Goal: Navigation & Orientation: Find specific page/section

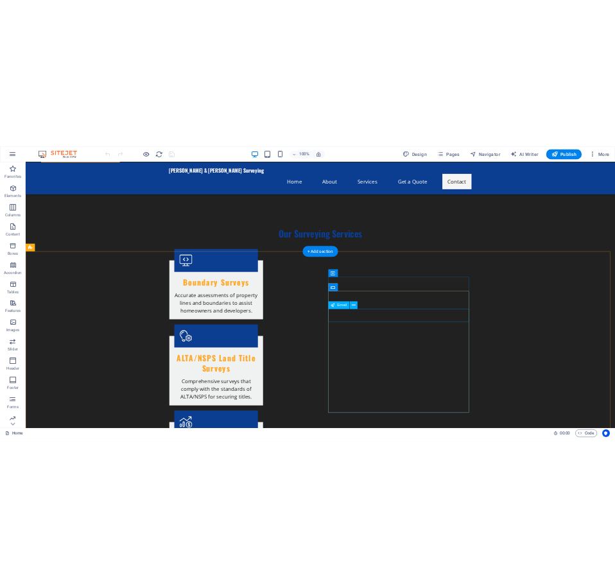
scroll to position [1283, 0]
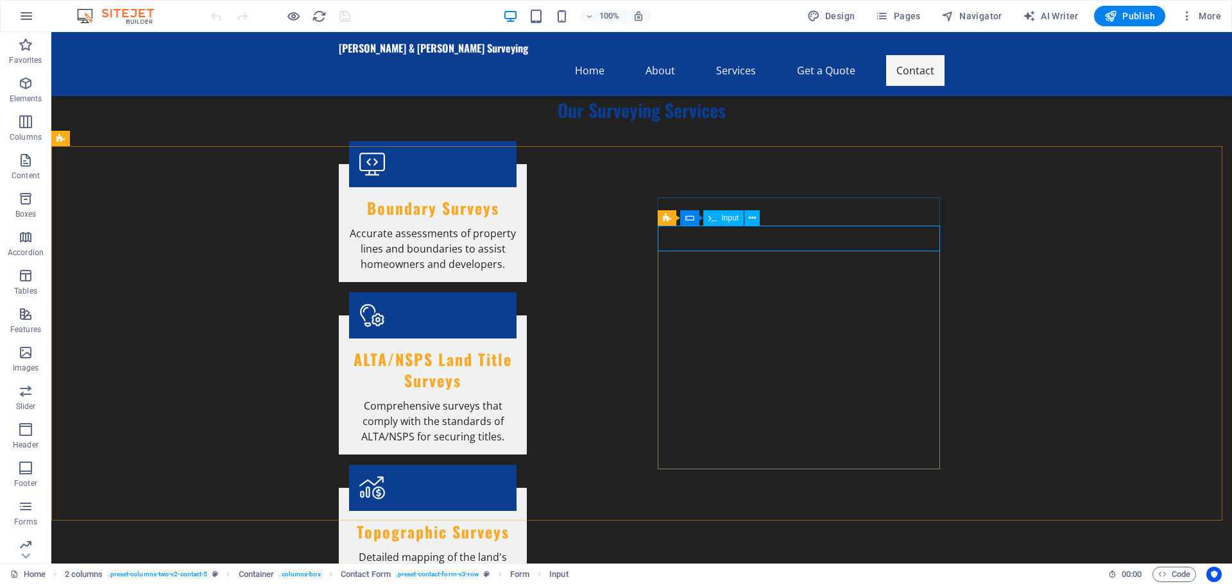
click at [724, 214] on span "Input" at bounding box center [730, 218] width 17 height 8
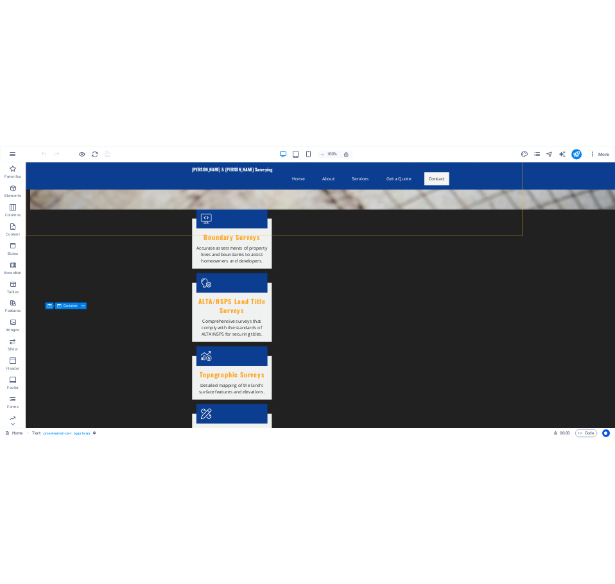
scroll to position [1223, 0]
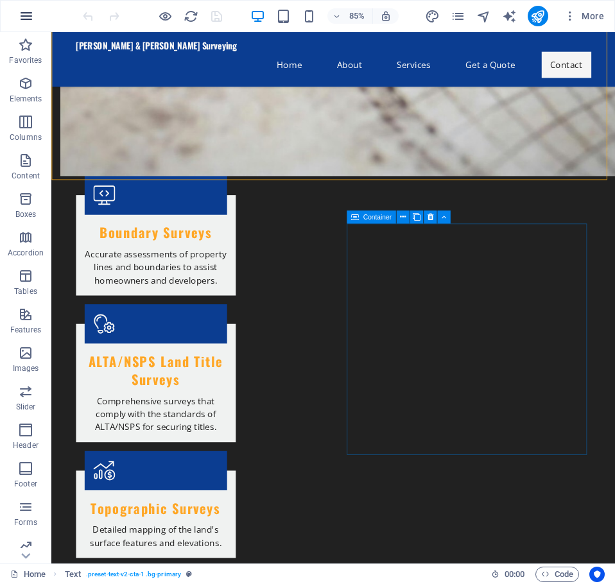
click at [21, 21] on icon "button" at bounding box center [26, 15] width 15 height 15
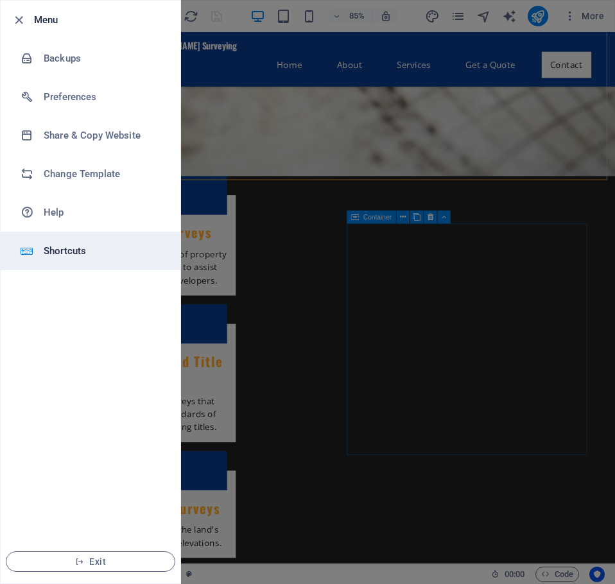
click at [102, 255] on h6 "Shortcuts" at bounding box center [103, 250] width 119 height 15
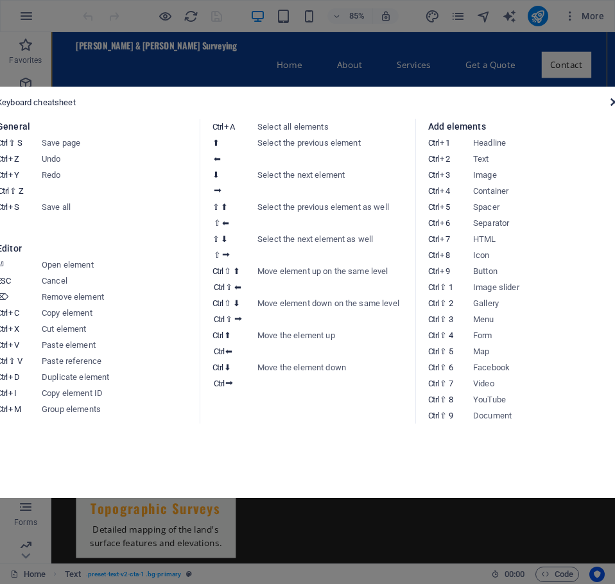
click at [610, 101] on icon at bounding box center [614, 102] width 8 height 10
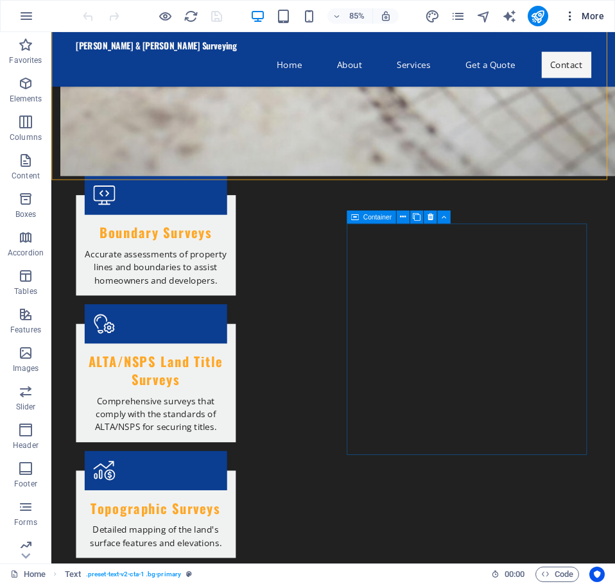
click at [569, 15] on icon "button" at bounding box center [569, 16] width 13 height 13
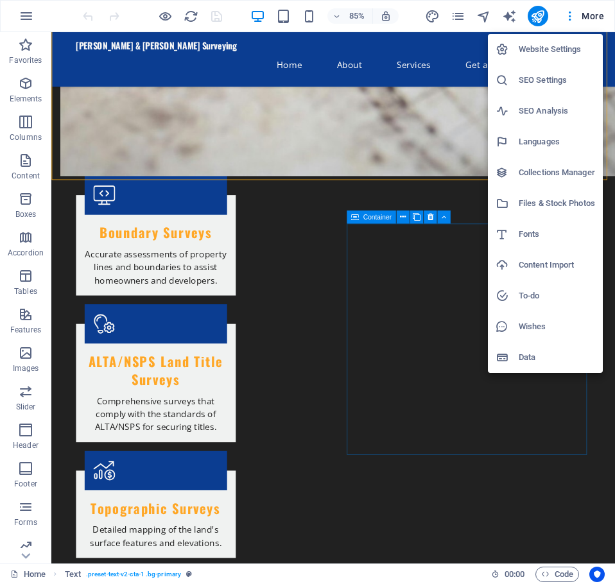
click at [567, 13] on div at bounding box center [307, 292] width 615 height 584
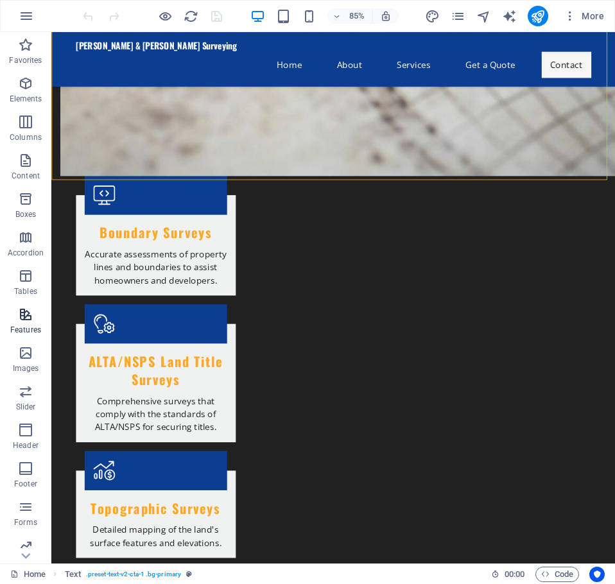
scroll to position [46, 0]
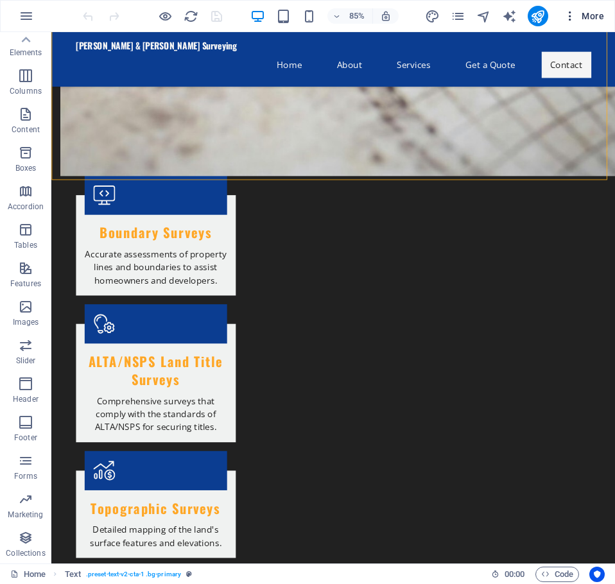
click at [602, 13] on span "More" at bounding box center [583, 16] width 40 height 13
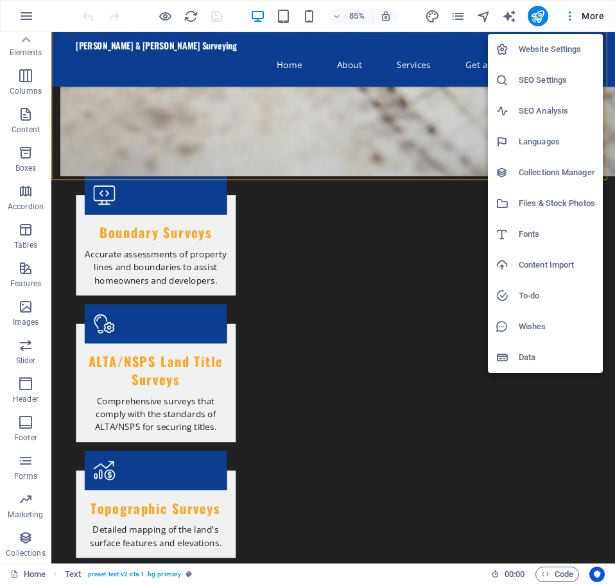
click at [594, 10] on div at bounding box center [307, 292] width 615 height 584
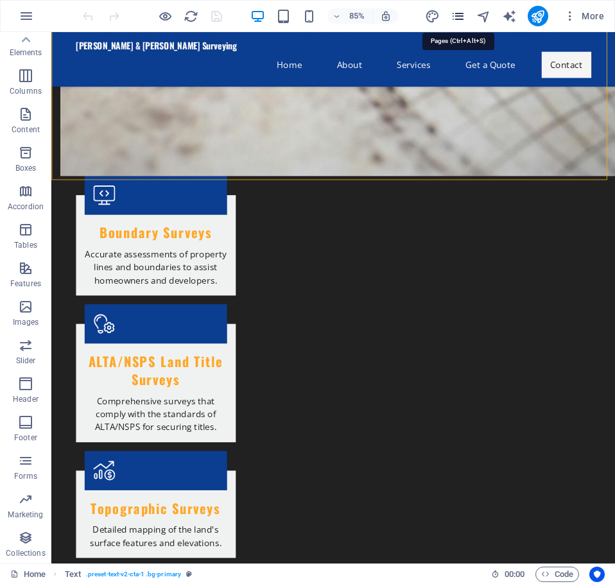
click at [462, 17] on icon "pages" at bounding box center [457, 16] width 15 height 15
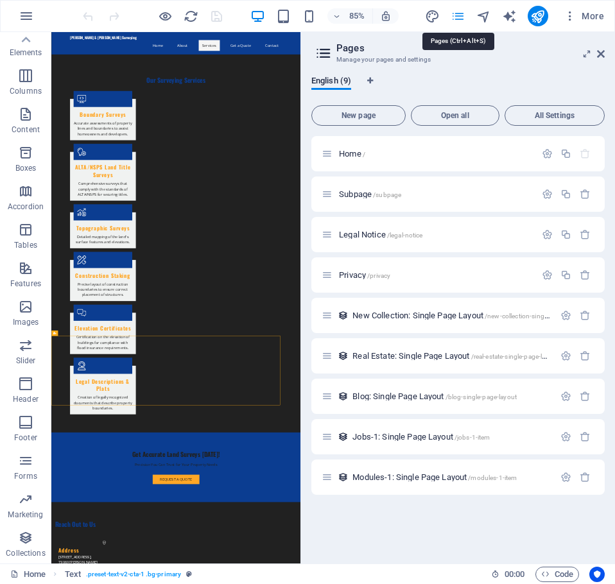
scroll to position [330, 0]
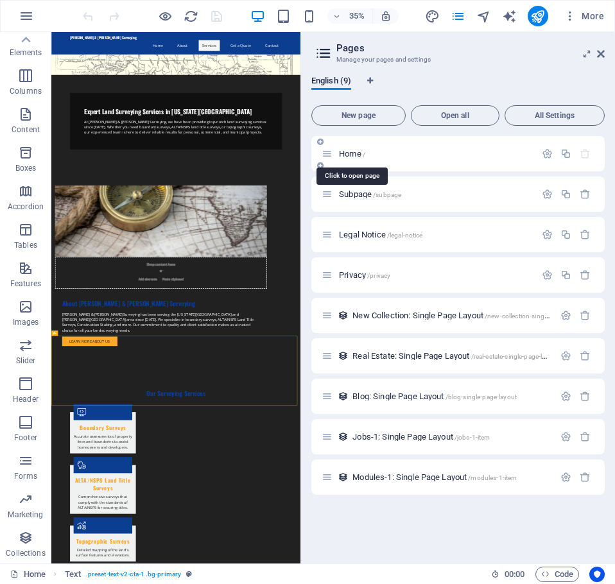
click at [348, 151] on span "Home /" at bounding box center [352, 154] width 26 height 10
click at [547, 153] on icon "button" at bounding box center [546, 153] width 11 height 11
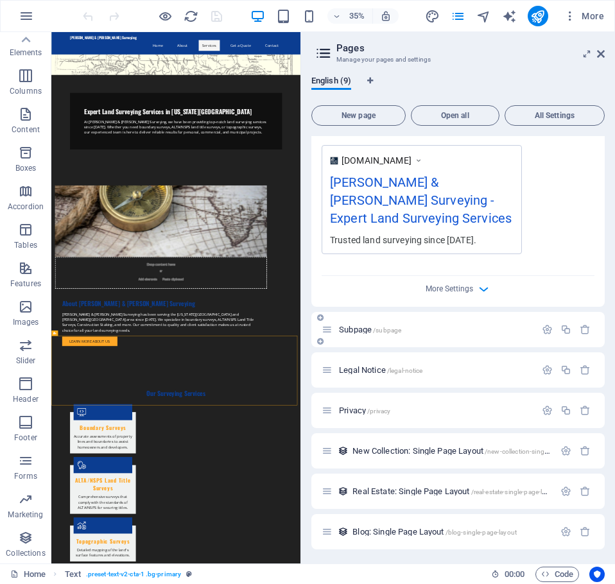
scroll to position [314, 0]
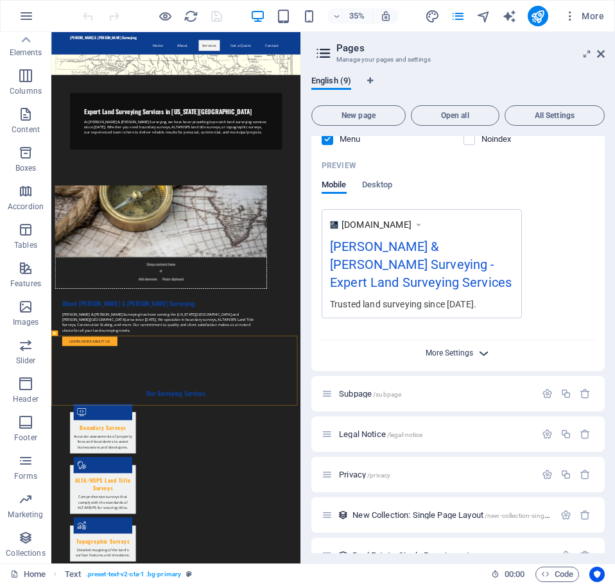
click at [461, 348] on span "More Settings" at bounding box center [448, 352] width 47 height 9
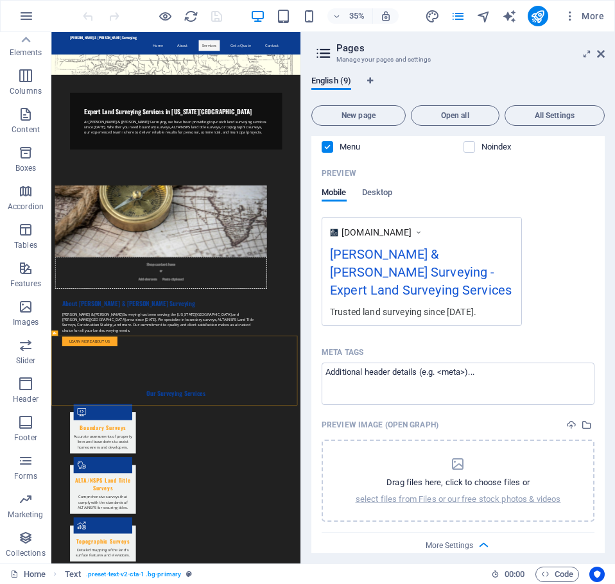
scroll to position [0, 0]
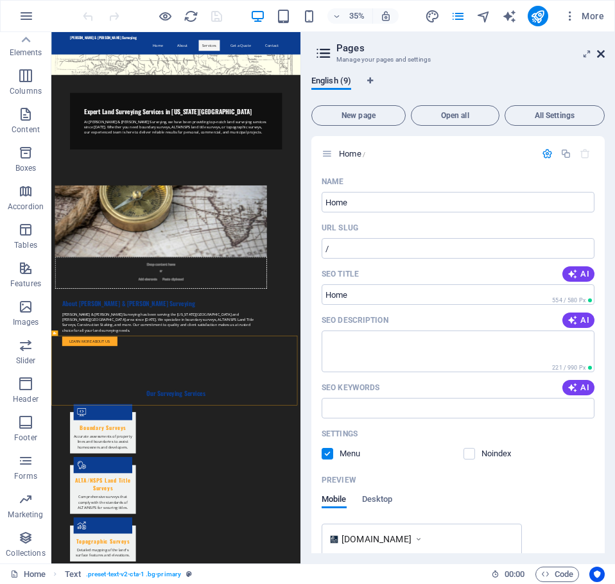
drag, startPoint x: 599, startPoint y: 53, endPoint x: 643, endPoint y: 24, distance: 52.8
click at [599, 53] on icon at bounding box center [601, 54] width 8 height 10
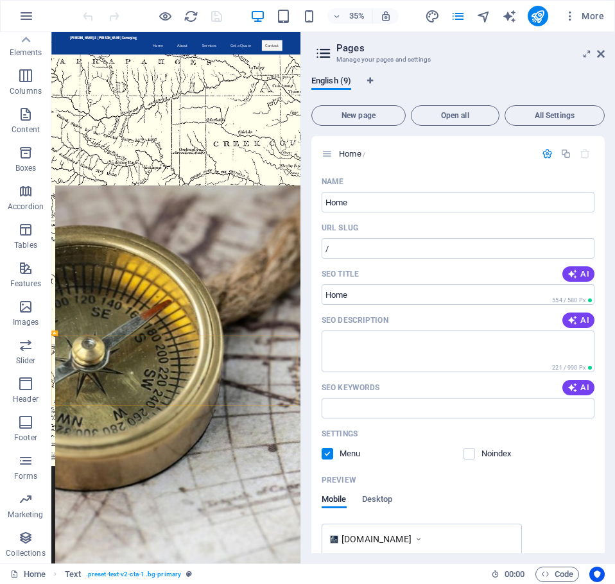
scroll to position [1223, 0]
